Goal: Navigation & Orientation: Find specific page/section

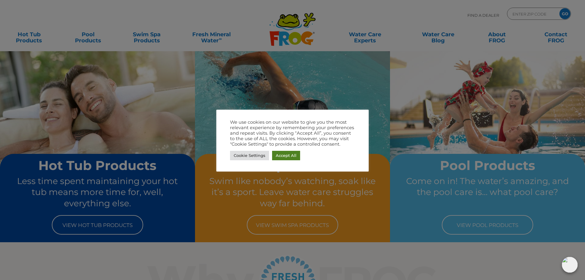
click at [286, 157] on link "Accept All" at bounding box center [286, 155] width 28 height 9
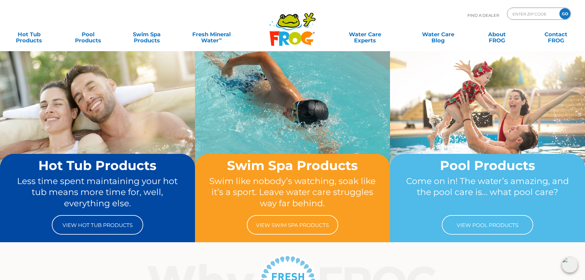
click at [290, 26] on icon at bounding box center [288, 21] width 20 height 12
click at [522, 16] on input "Zip Code Form" at bounding box center [532, 13] width 41 height 9
type input "32163"
click at [559, 8] on input "GO" at bounding box center [564, 13] width 11 height 11
click at [565, 14] on input "GO" at bounding box center [564, 13] width 11 height 11
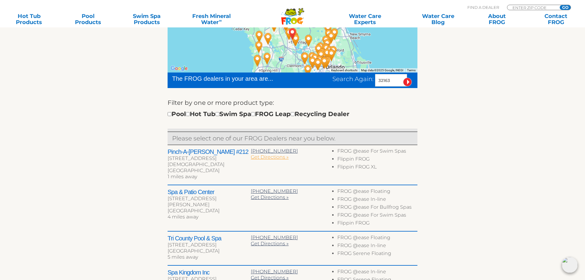
scroll to position [155, 0]
click at [267, 158] on span "Get Directions »" at bounding box center [270, 157] width 38 height 6
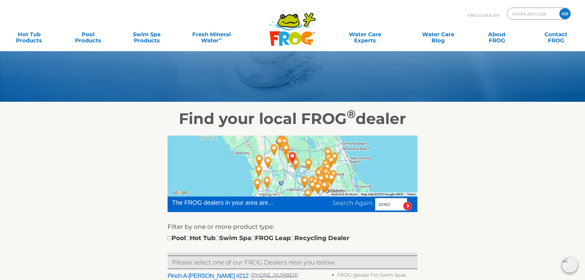
scroll to position [0, 0]
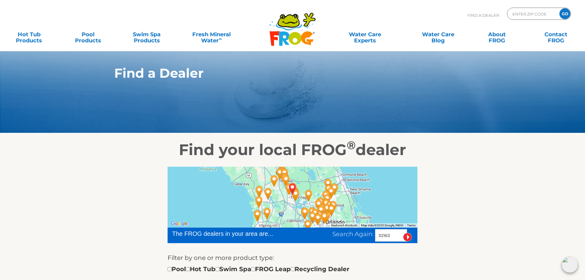
click at [292, 23] on icon at bounding box center [289, 22] width 15 height 3
